Goal: Task Accomplishment & Management: Manage account settings

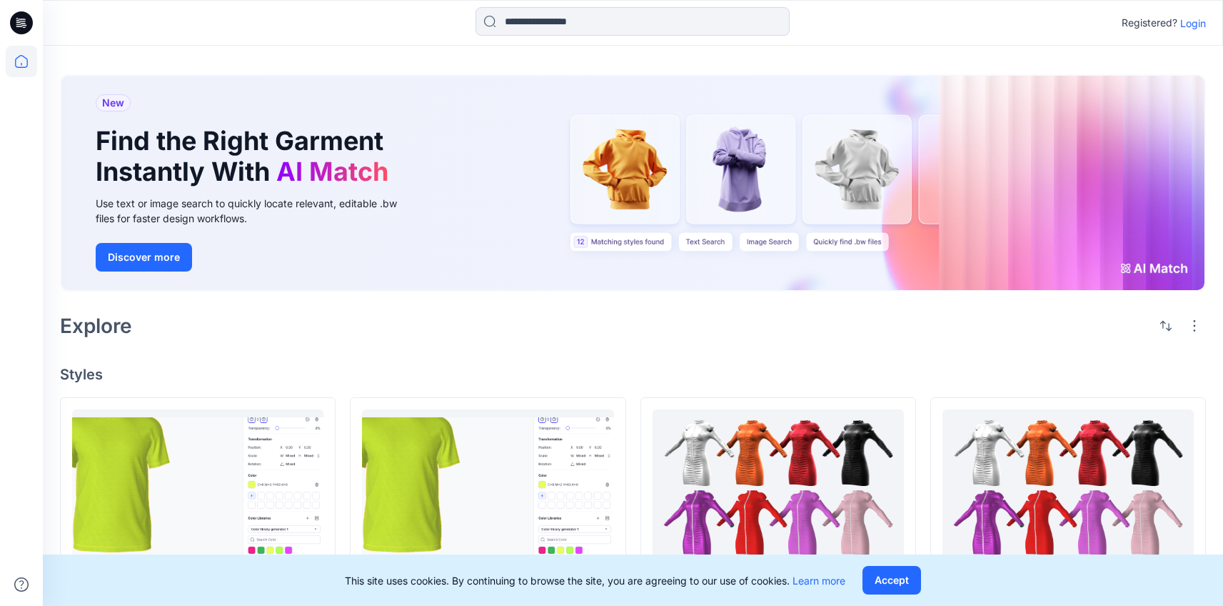
click at [1193, 29] on p "Login" at bounding box center [1194, 23] width 26 height 15
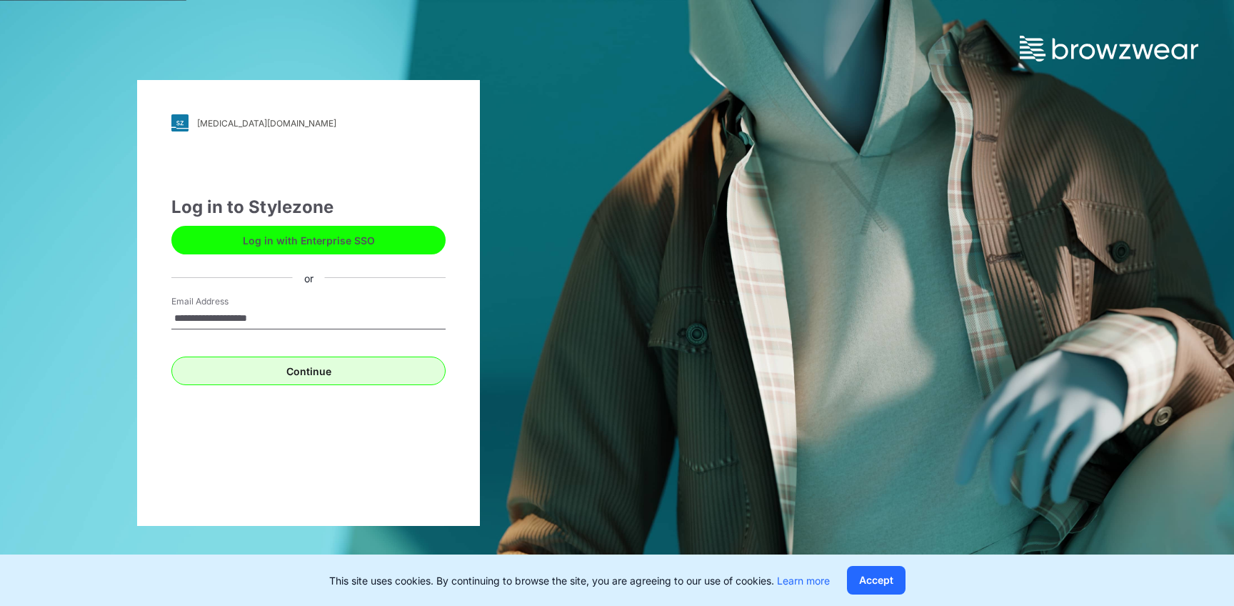
type input "**********"
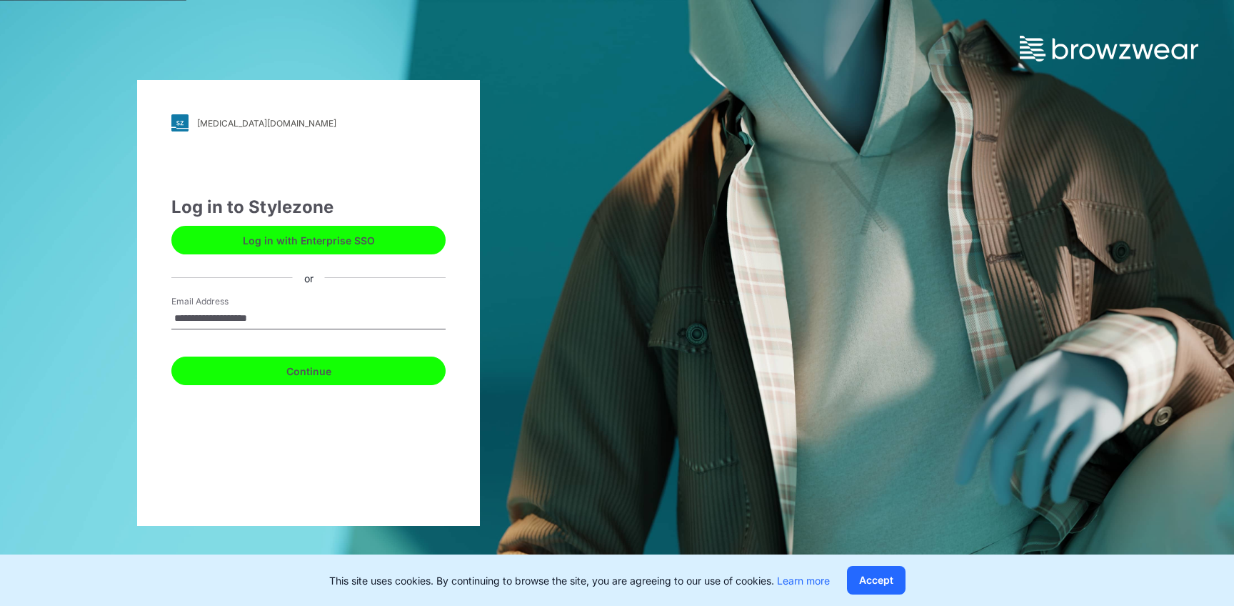
click at [398, 360] on button "Continue" at bounding box center [308, 370] width 274 height 29
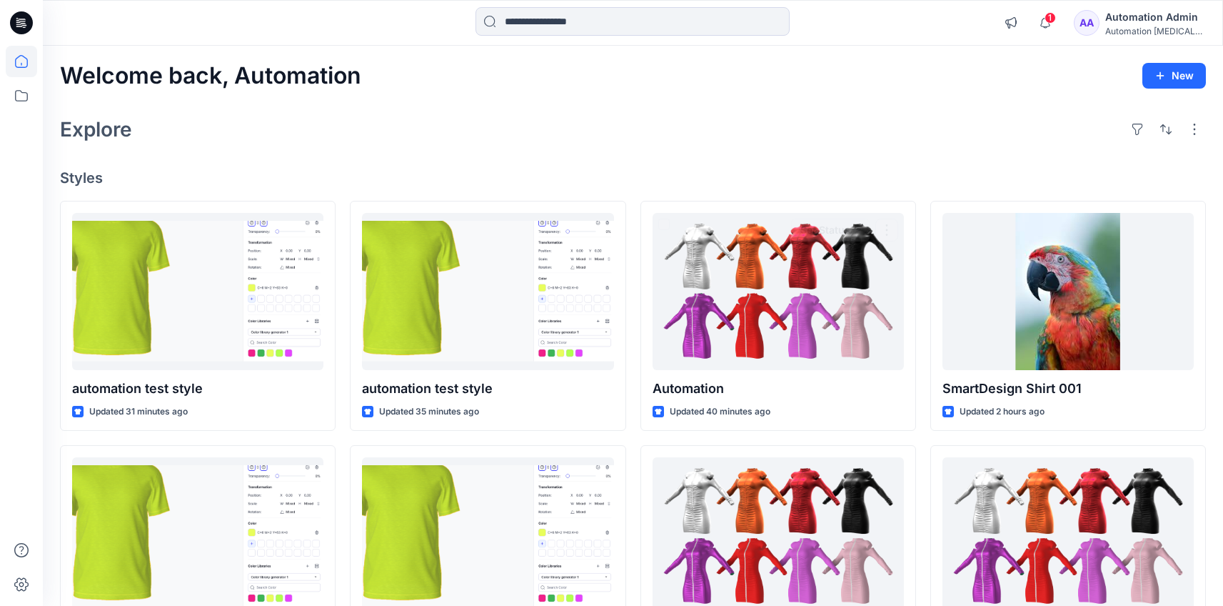
click at [1153, 15] on div "Automation Admin" at bounding box center [1156, 17] width 100 height 17
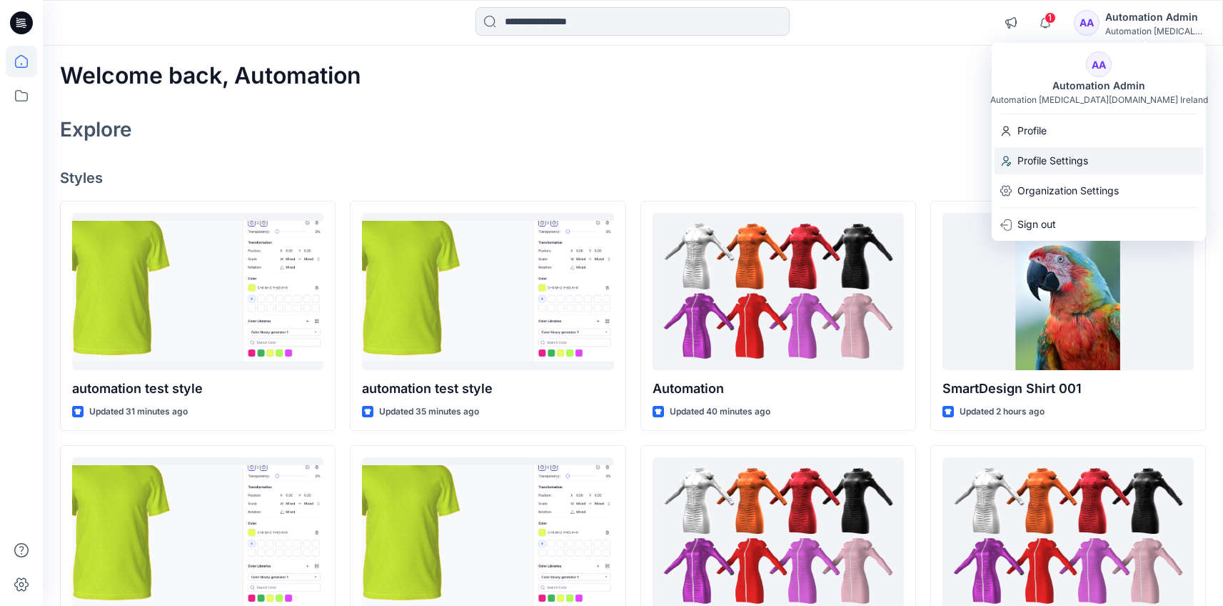
click at [1100, 152] on div "Profile Settings" at bounding box center [1099, 160] width 209 height 27
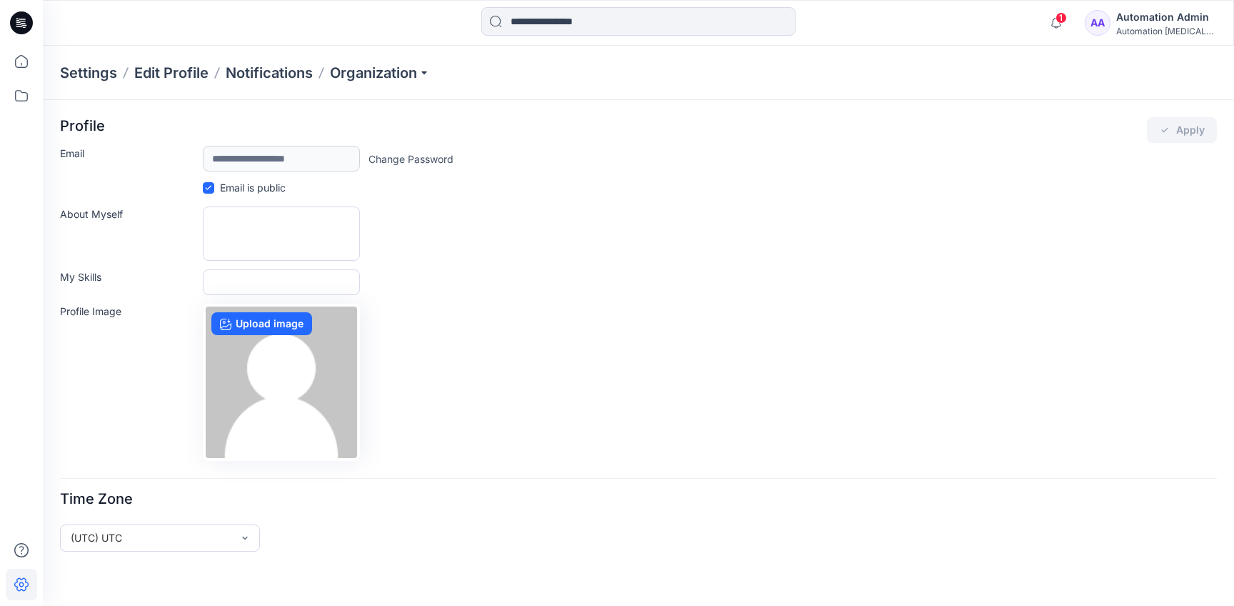
click at [1140, 20] on div "Automation Admin" at bounding box center [1166, 17] width 100 height 17
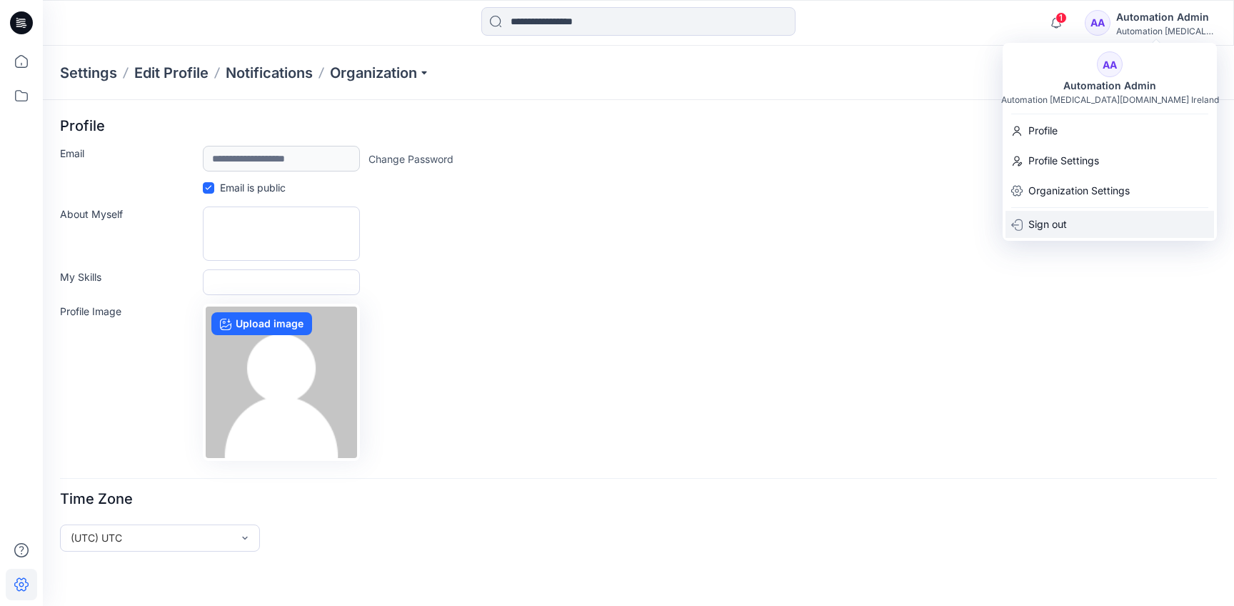
click at [1106, 218] on div "Sign out" at bounding box center [1110, 224] width 209 height 27
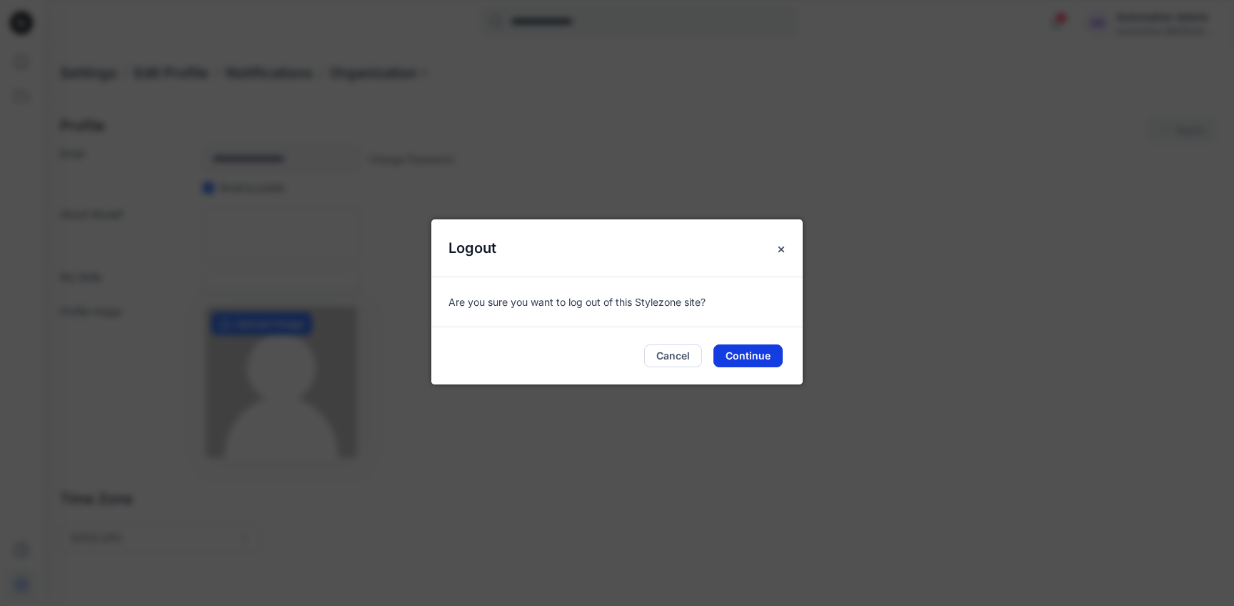
click at [755, 360] on button "Continue" at bounding box center [748, 355] width 69 height 23
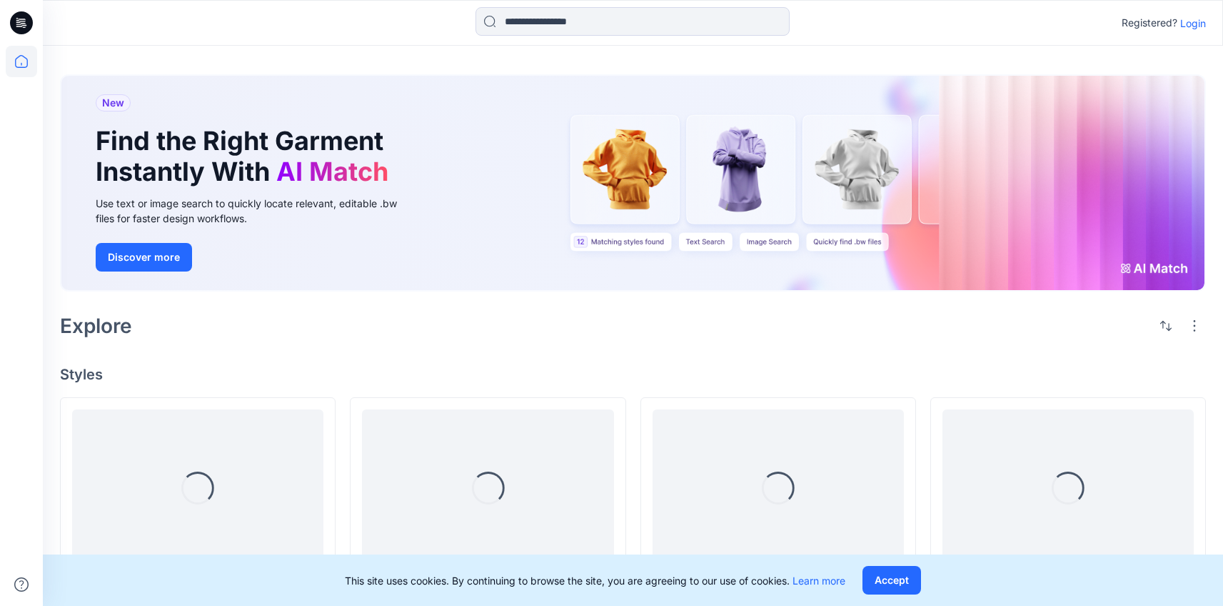
click at [1195, 23] on p "Login" at bounding box center [1194, 23] width 26 height 15
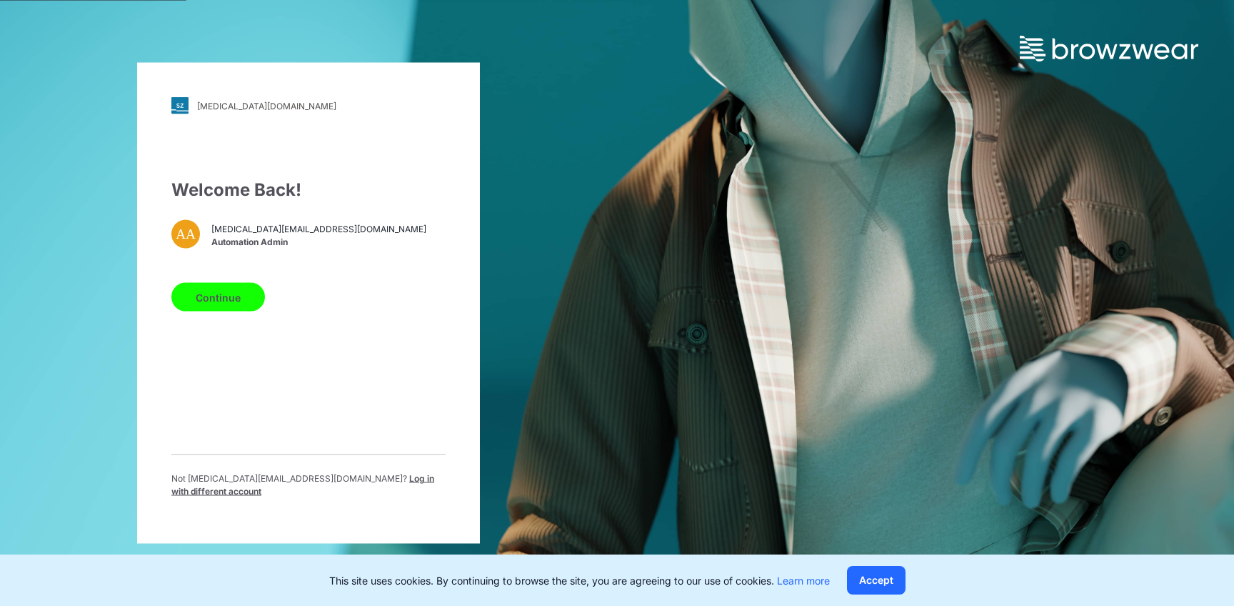
click at [373, 484] on span "Log in with different account" at bounding box center [302, 485] width 263 height 24
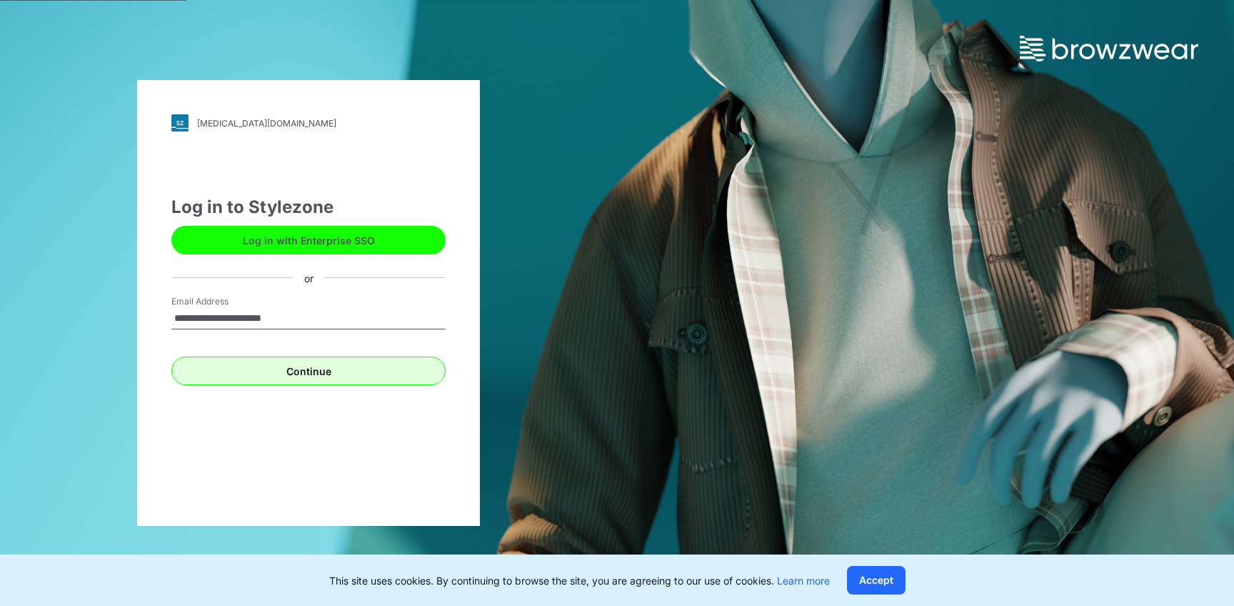
type input "**********"
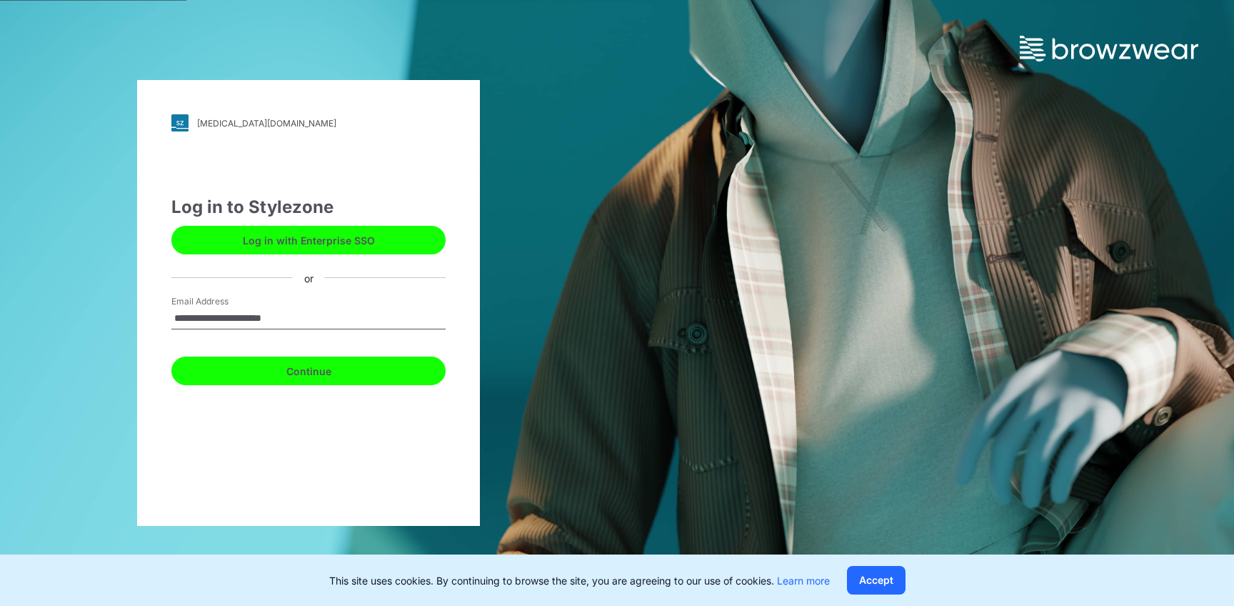
click at [304, 371] on button "Continue" at bounding box center [308, 370] width 274 height 29
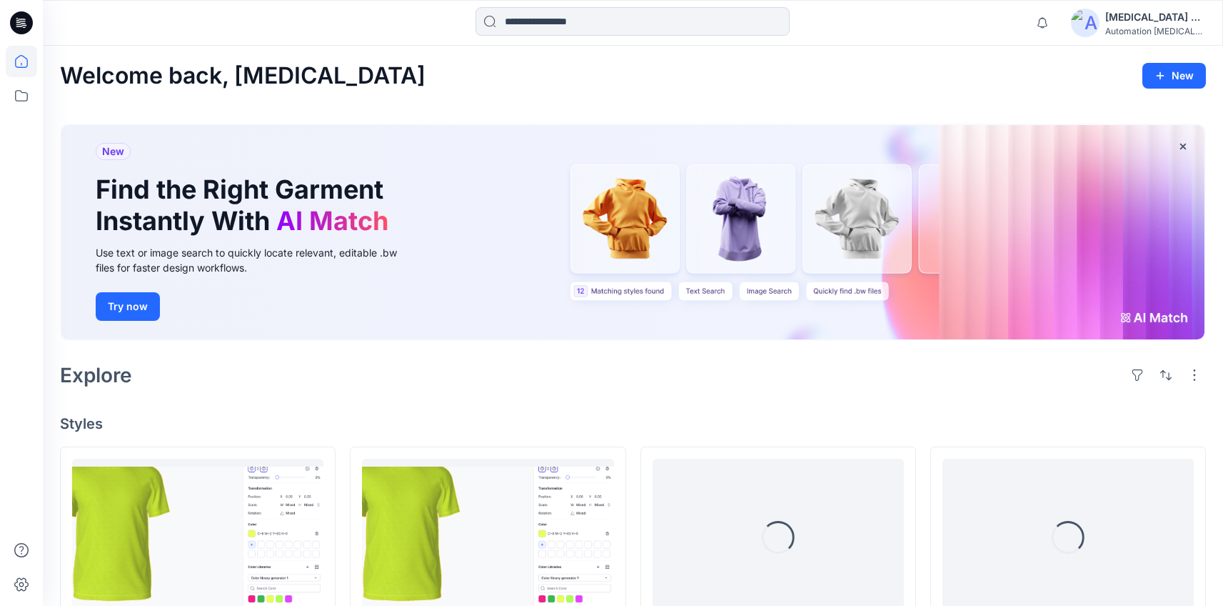
scroll to position [479, 0]
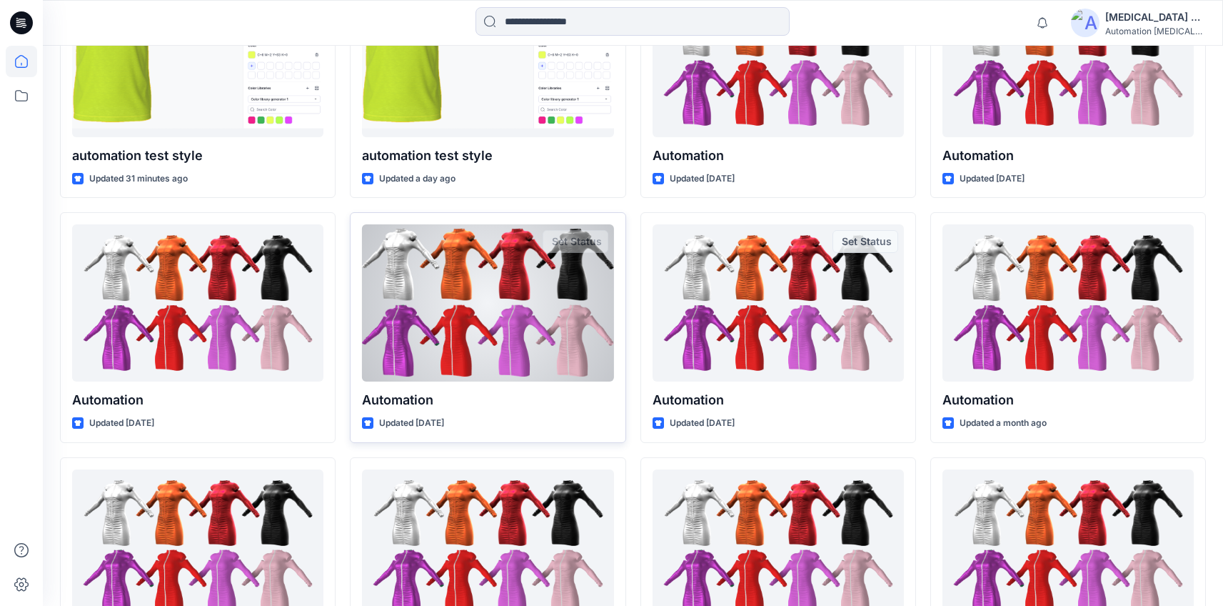
click at [446, 343] on div at bounding box center [487, 302] width 251 height 157
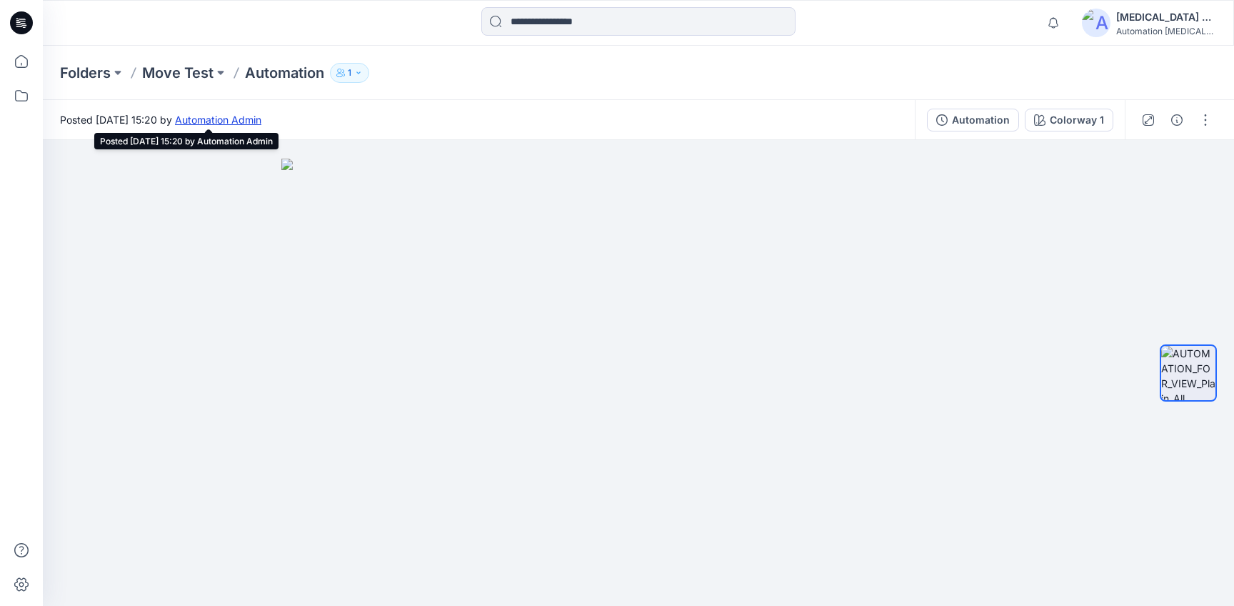
click at [261, 122] on link "Automation Admin" at bounding box center [218, 120] width 86 height 12
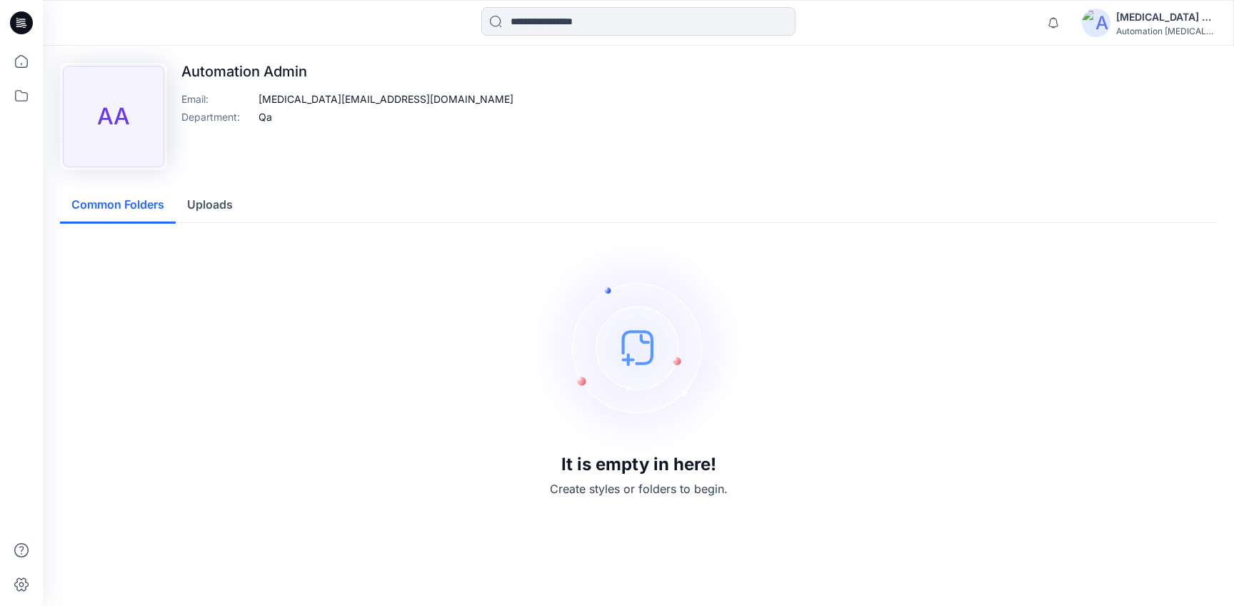
click at [1152, 19] on div "[MEDICAL_DATA] +567" at bounding box center [1166, 17] width 100 height 17
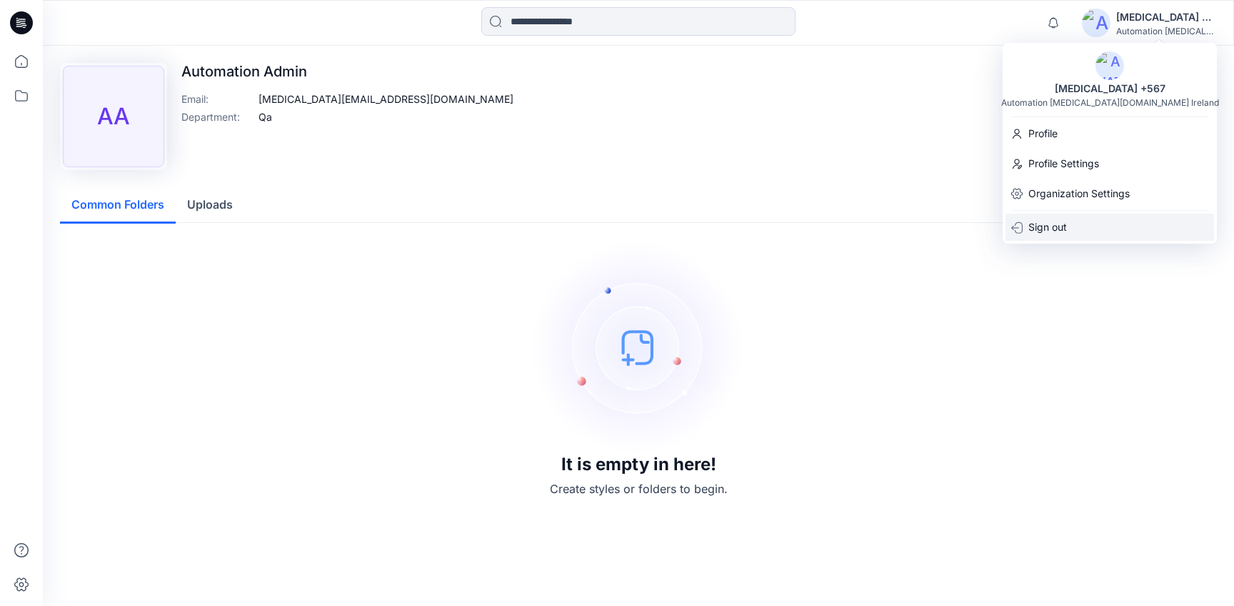
click at [1096, 226] on div "Sign out" at bounding box center [1110, 227] width 209 height 27
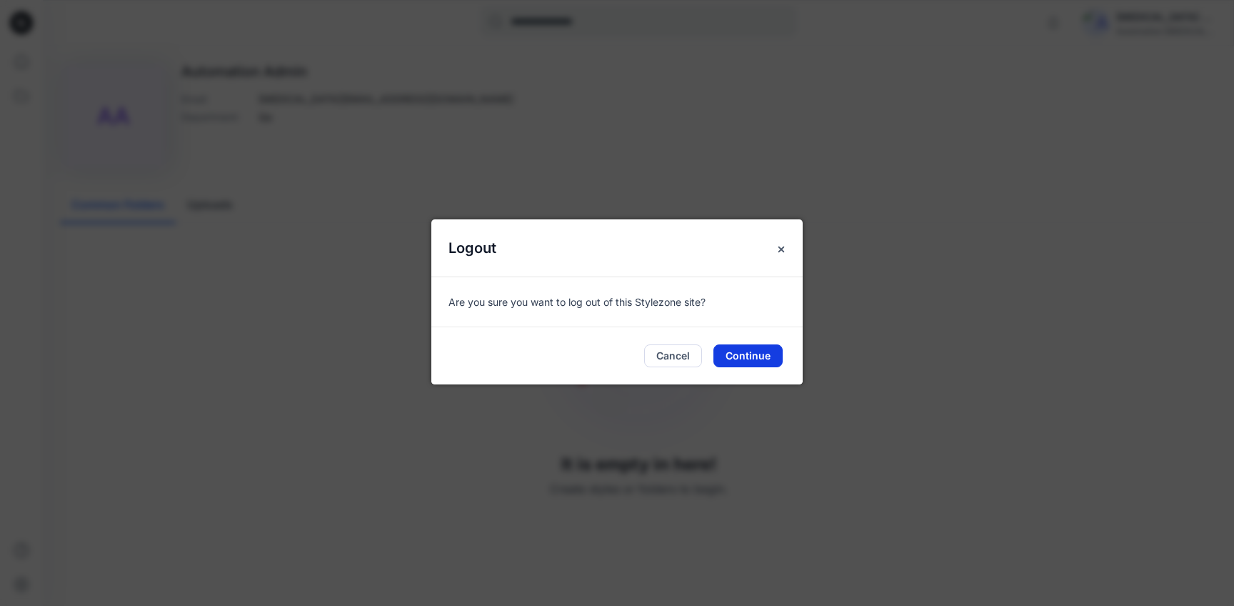
click at [747, 349] on button "Continue" at bounding box center [748, 355] width 69 height 23
